Goal: Use online tool/utility: Utilize a website feature to perform a specific function

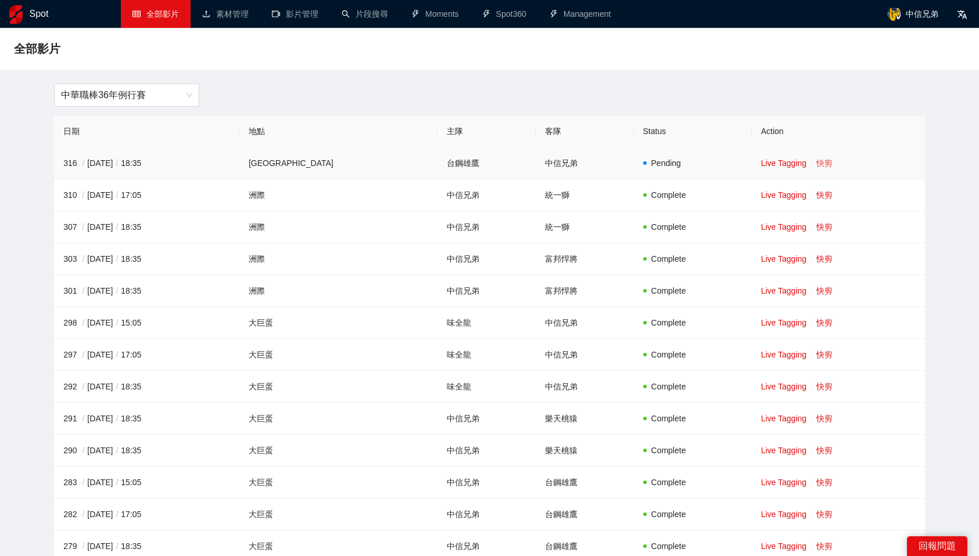
click at [816, 160] on link "快剪" at bounding box center [824, 163] width 16 height 9
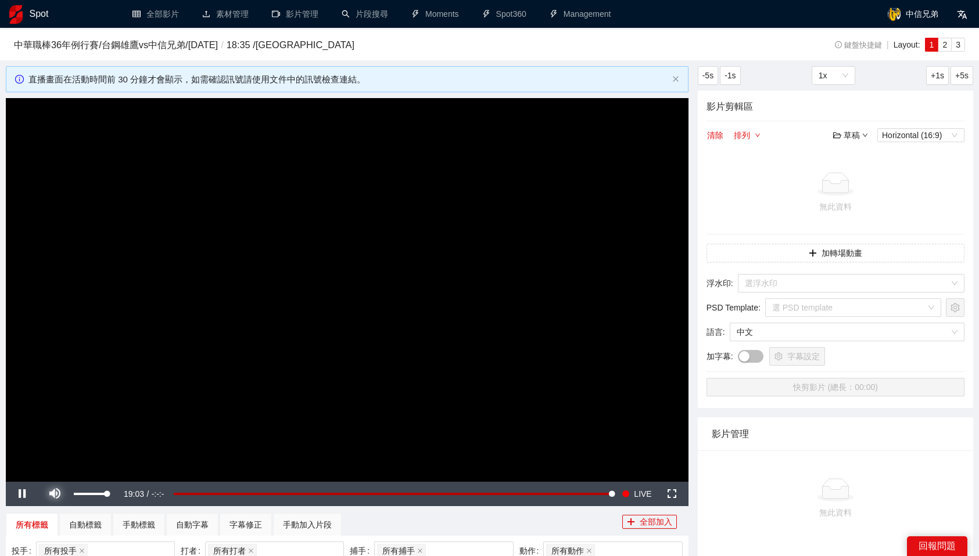
click at [55, 494] on span "Video Player" at bounding box center [54, 494] width 33 height 0
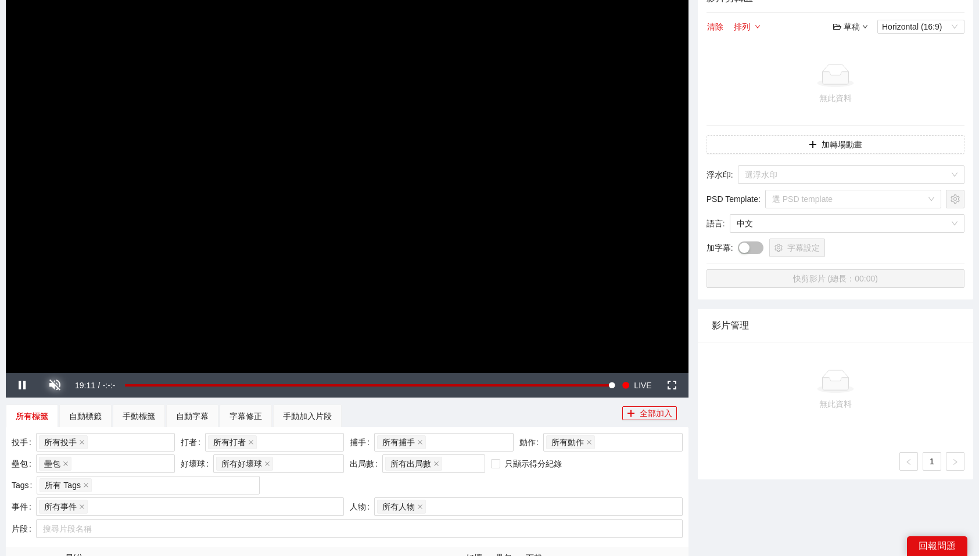
scroll to position [113, 0]
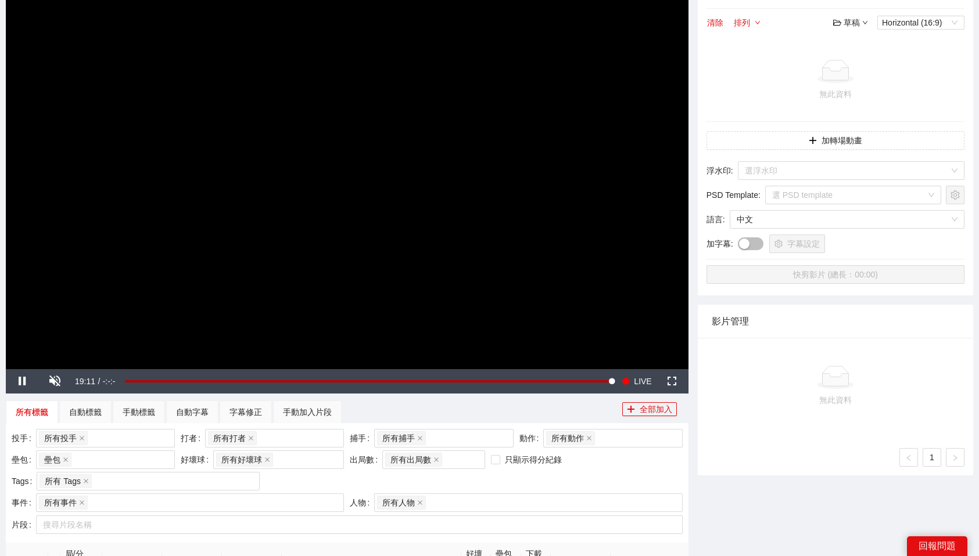
click at [607, 465] on div "投手 所有投手 + 0 ... 打者 所有打者 + 0 ... 捕手 所有捕手 + 0 ... 動作 所有動作 壘包 壘包 好壞球 所有好壞球 出局數 所有出…" at bounding box center [347, 461] width 677 height 64
click at [578, 470] on div "只顯示得分紀錄" at bounding box center [544, 461] width 113 height 21
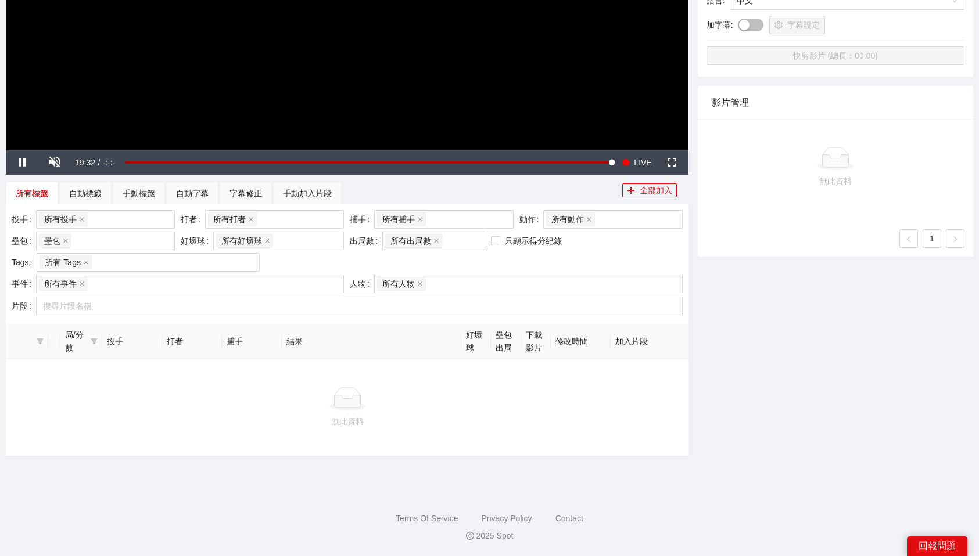
scroll to position [0, 0]
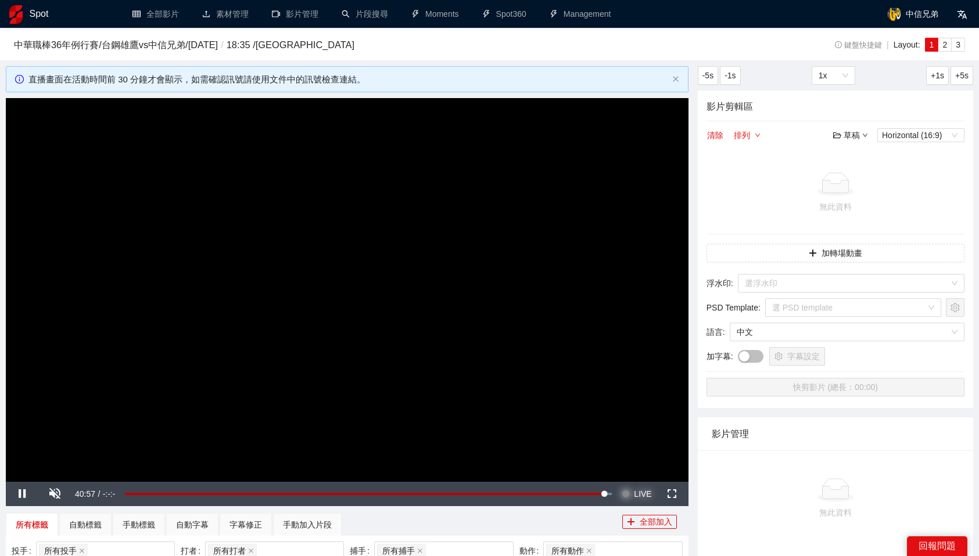
click at [631, 495] on button "Seek to live, currently behind live LIVE" at bounding box center [636, 494] width 38 height 24
